Goal: Task Accomplishment & Management: Manage account settings

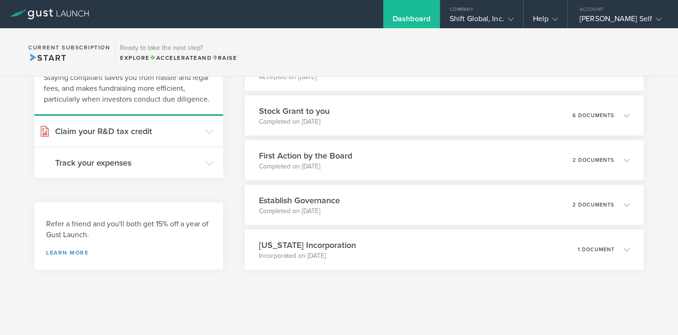
scroll to position [79, 0]
click at [149, 158] on h3 "Track your expenses" at bounding box center [128, 161] width 146 height 12
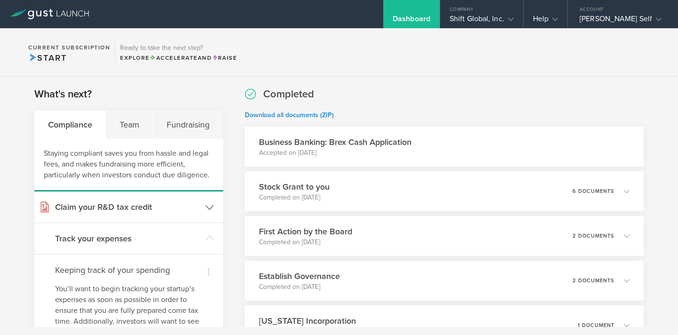
scroll to position [0, 0]
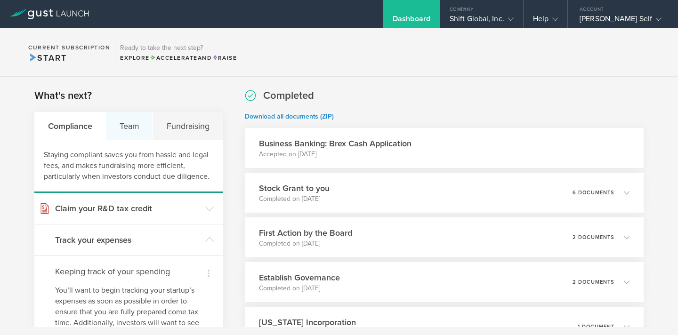
click at [142, 128] on div "Team" at bounding box center [129, 126] width 47 height 28
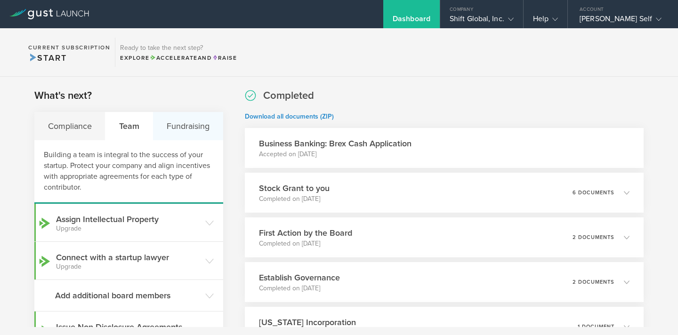
click at [185, 135] on div "Fundraising" at bounding box center [188, 126] width 70 height 28
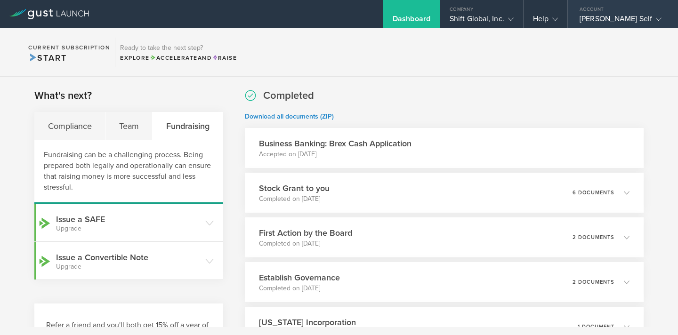
click at [656, 18] on icon at bounding box center [659, 19] width 6 height 6
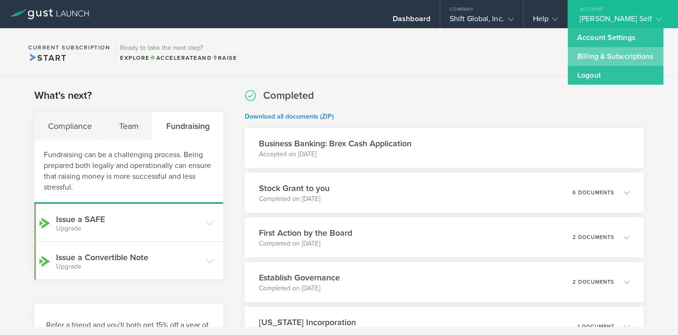
click at [596, 59] on link "Billing & Subscriptions" at bounding box center [615, 56] width 95 height 19
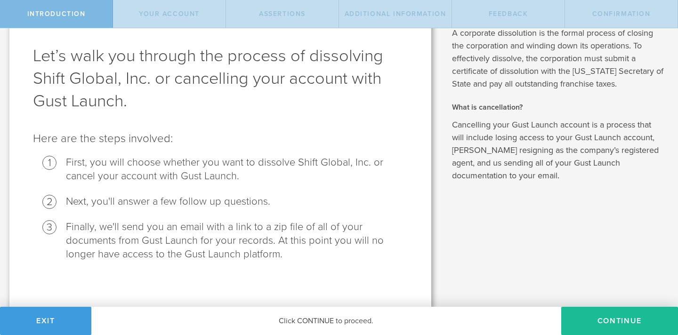
scroll to position [41, 0]
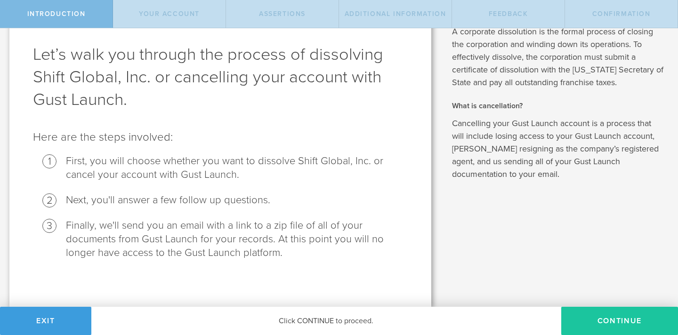
click at [618, 323] on button "Continue" at bounding box center [620, 321] width 117 height 28
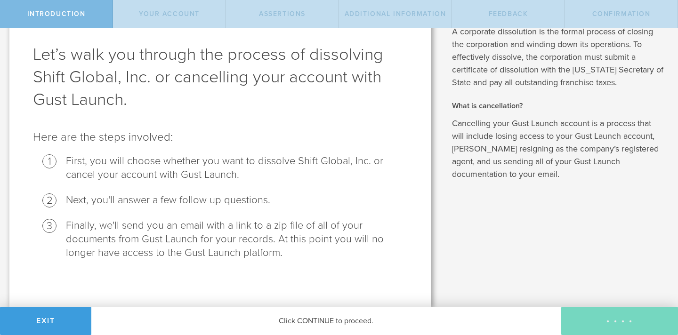
scroll to position [0, 0]
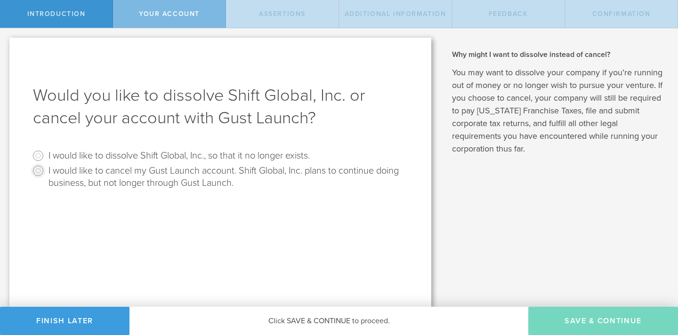
click at [37, 171] on input "I would like to cancel my Gust Launch account. Shift Global, Inc. plans to cont…" at bounding box center [38, 170] width 15 height 15
radio input "true"
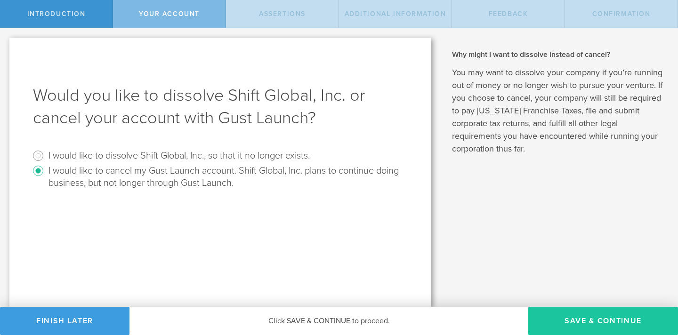
click at [592, 316] on button "Save & Continue" at bounding box center [604, 321] width 150 height 28
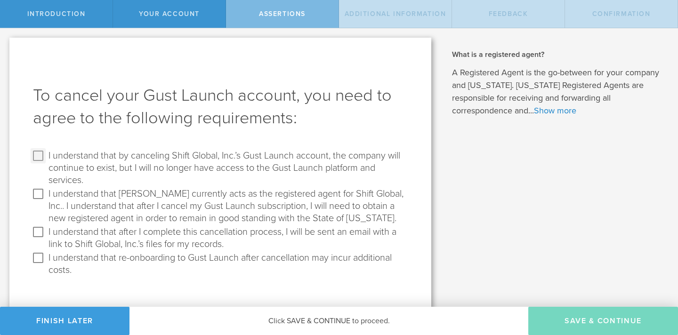
click at [38, 155] on input "I understand that by canceling Shift Global, Inc.’s Gust Launch account, the co…" at bounding box center [38, 155] width 15 height 15
checkbox input "true"
click at [39, 193] on input "I understand that Gust currently acts as the registered agent for Shift Global,…" at bounding box center [38, 194] width 15 height 15
checkbox input "true"
click at [37, 234] on input "I understand that after I complete this cancellation process, I will be sent an…" at bounding box center [38, 232] width 15 height 15
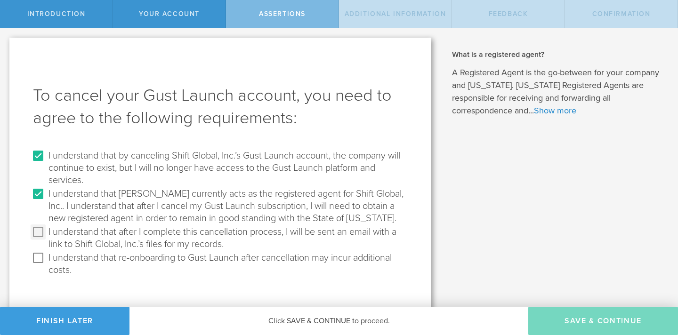
checkbox input "true"
click at [40, 257] on input "I understand that re-onboarding to Gust Launch after cancellation may incur add…" at bounding box center [38, 258] width 15 height 15
checkbox input "true"
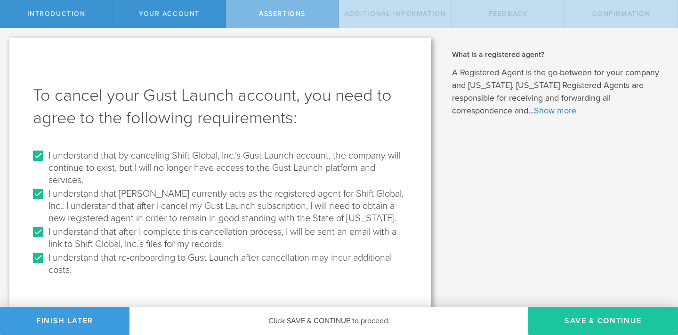
click at [584, 319] on button "Save & Continue" at bounding box center [604, 321] width 150 height 28
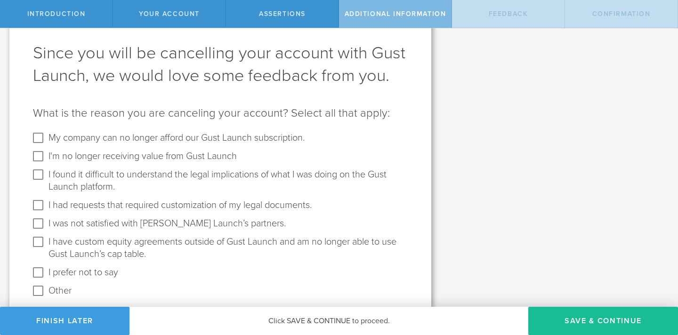
scroll to position [73, 0]
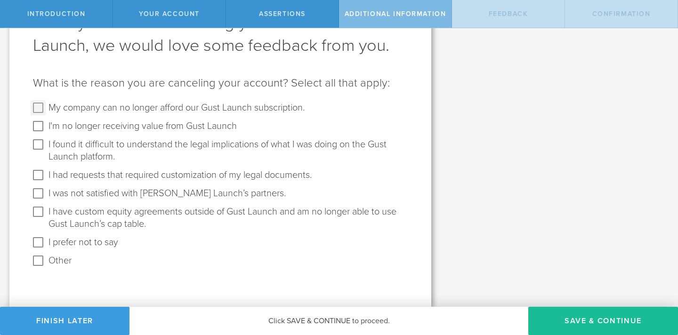
click at [38, 106] on input "My company can no longer afford our Gust Launch subscription." at bounding box center [38, 107] width 15 height 15
checkbox input "true"
click at [37, 125] on input "I'm no longer receiving value from Gust Launch" at bounding box center [38, 126] width 15 height 15
checkbox input "true"
click at [574, 318] on button "Save & Continue" at bounding box center [604, 321] width 150 height 28
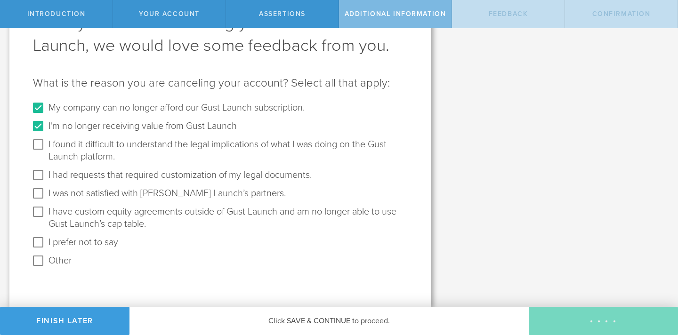
scroll to position [0, 0]
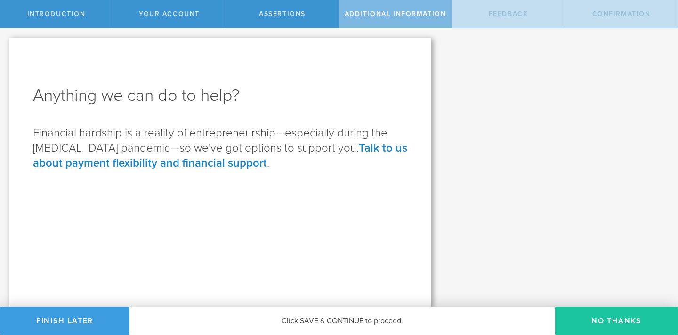
click at [586, 319] on button "No Thanks" at bounding box center [616, 321] width 123 height 28
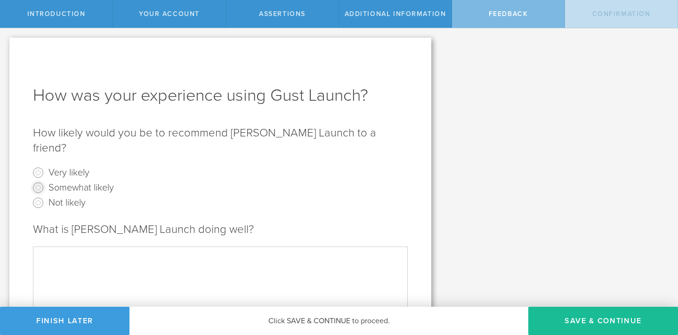
click at [38, 180] on input "Somewhat likely" at bounding box center [38, 187] width 15 height 15
radio input "true"
click at [595, 319] on button "Save & Continue" at bounding box center [604, 321] width 150 height 28
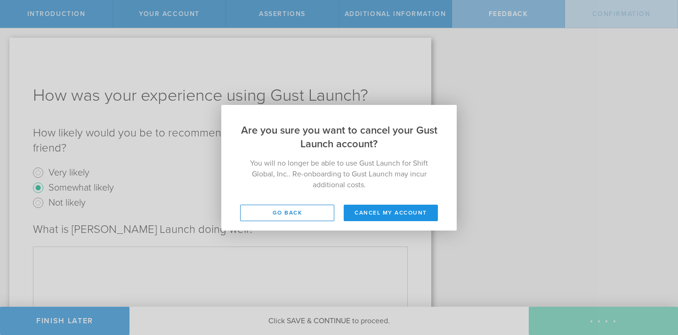
click at [390, 211] on button "Cancel my account" at bounding box center [391, 213] width 94 height 16
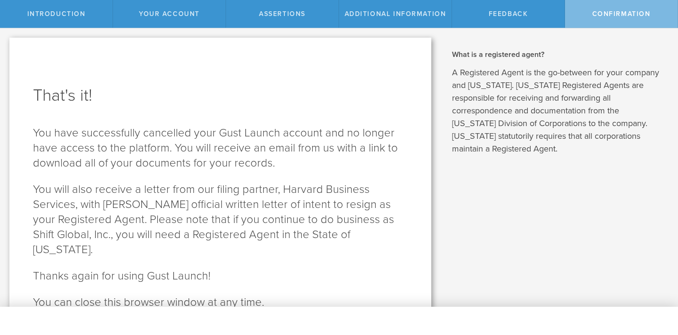
scroll to position [33, 0]
